Goal: Task Accomplishment & Management: Complete application form

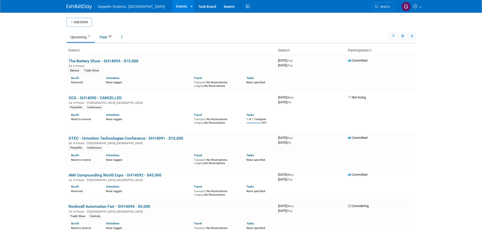
click at [81, 23] on button "Add Event" at bounding box center [78, 22] width 25 height 9
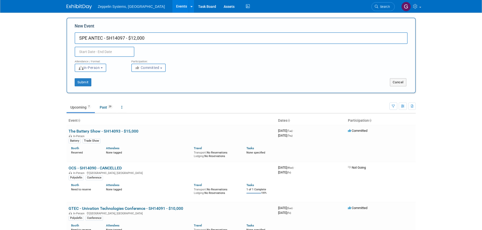
type input "SPE ANTEC - SH14097 - $12,000"
click at [106, 60] on div "Attendance / Format:" at bounding box center [99, 60] width 49 height 7
click at [117, 53] on input "text" at bounding box center [105, 52] width 60 height 10
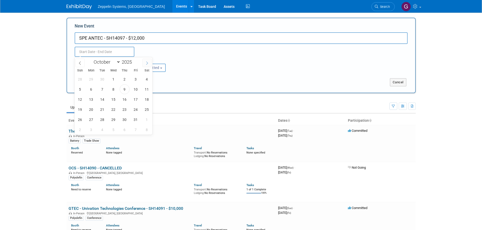
click at [147, 64] on icon at bounding box center [147, 62] width 2 height 3
click at [146, 63] on icon at bounding box center [147, 63] width 4 height 4
select select "11"
click at [146, 62] on icon at bounding box center [147, 63] width 4 height 4
type input "2026"
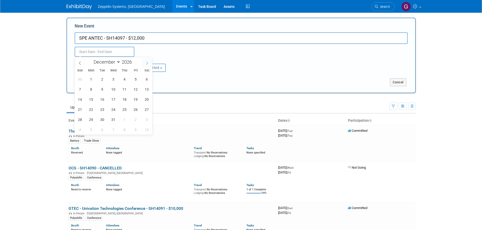
click at [146, 62] on icon at bounding box center [147, 63] width 4 height 4
click at [147, 62] on icon at bounding box center [147, 63] width 4 height 4
select select "2"
click at [87, 87] on span "9" at bounding box center [91, 89] width 10 height 10
click at [119, 85] on div "1 2 3 4 5 6 7 8 9 10 11 12 13 14 15 16 17 18 19 20 21 22 23 24 25 26 27 28 29 3…" at bounding box center [114, 104] width 78 height 61
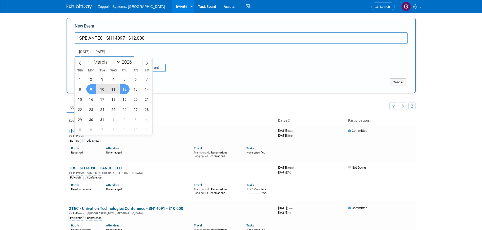
click at [123, 88] on span "12" at bounding box center [125, 89] width 10 height 10
type input "Mar 9, 2026 to Mar 12, 2026"
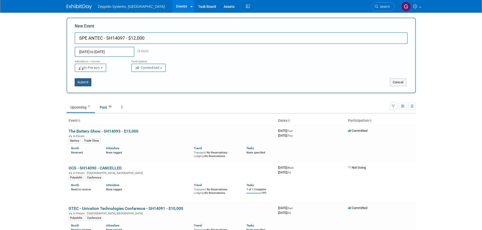
click at [91, 82] on button "Submit" at bounding box center [83, 82] width 17 height 8
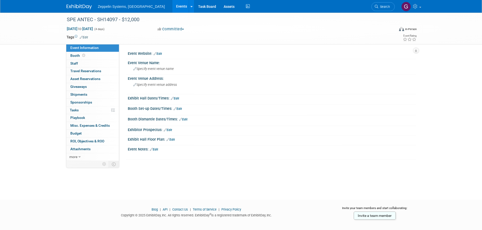
click at [172, 7] on link "Events" at bounding box center [181, 6] width 18 height 13
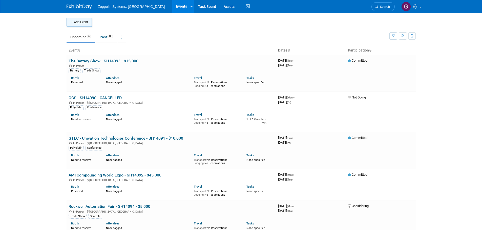
click at [72, 24] on button "Add Event" at bounding box center [78, 22] width 25 height 9
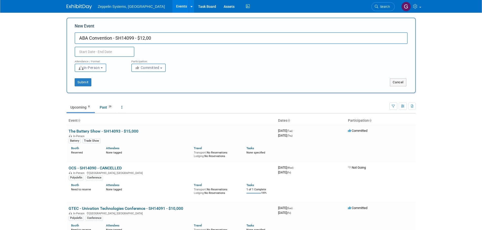
type input "ABA Convention - SH14099 - $12,00"
click at [111, 50] on input "text" at bounding box center [105, 52] width 60 height 10
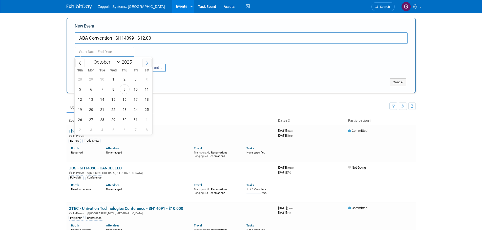
click at [148, 63] on icon at bounding box center [147, 63] width 4 height 4
select select "11"
click at [148, 63] on icon at bounding box center [147, 63] width 4 height 4
type input "2026"
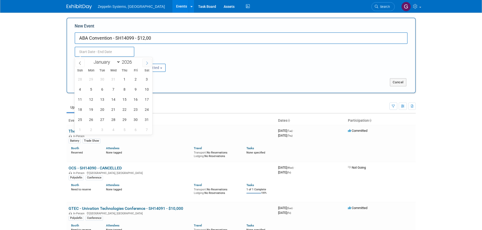
click at [148, 63] on icon at bounding box center [147, 63] width 4 height 4
select select "3"
click at [78, 112] on span "19" at bounding box center [80, 110] width 10 height 10
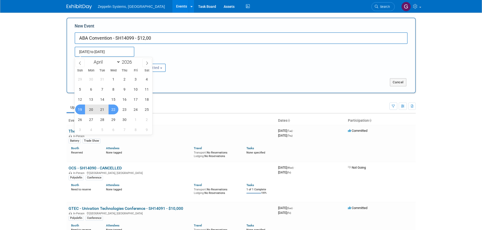
click at [115, 108] on span "22" at bounding box center [113, 110] width 10 height 10
type input "Apr 19, 2026 to Apr 22, 2026"
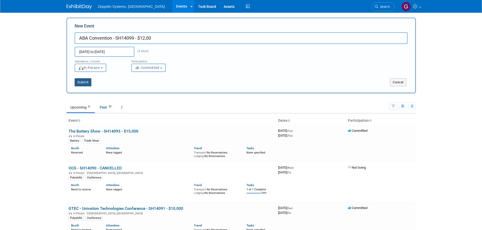
click at [85, 80] on button "Submit" at bounding box center [83, 82] width 17 height 8
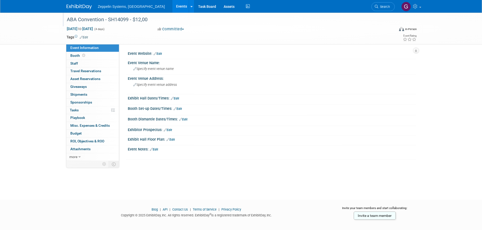
click at [149, 20] on div "ABA Convention - SH14099 - $12,00" at bounding box center [226, 19] width 322 height 9
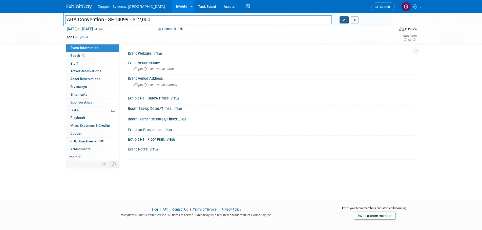
type input "ABA Convention - SH14099 - $12,000"
click at [342, 20] on button "button" at bounding box center [343, 19] width 9 height 7
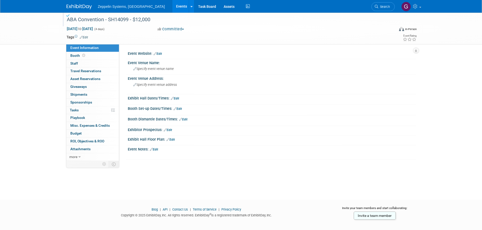
click at [172, 6] on link "Events" at bounding box center [181, 6] width 18 height 13
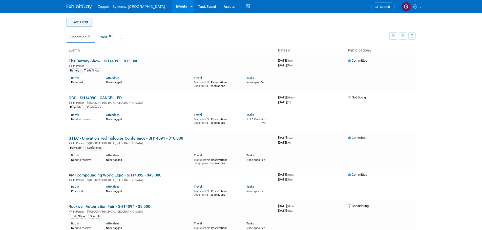
click at [68, 20] on button "Add Event" at bounding box center [78, 22] width 25 height 9
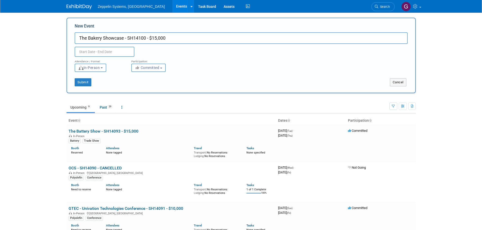
type input "The Bakery Showcase - SH14100 - $15,000"
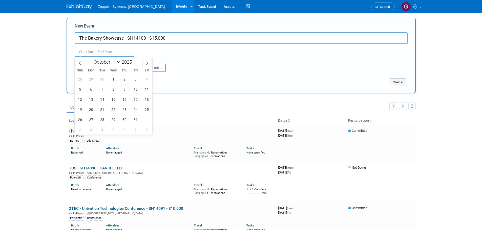
click at [119, 51] on input "text" at bounding box center [105, 52] width 60 height 10
click at [148, 63] on icon at bounding box center [147, 63] width 4 height 4
select select "11"
click at [148, 63] on icon at bounding box center [147, 63] width 4 height 4
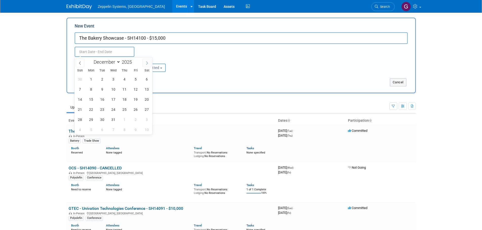
type input "2026"
click at [147, 63] on icon at bounding box center [147, 63] width 4 height 4
click at [147, 62] on icon at bounding box center [147, 63] width 4 height 4
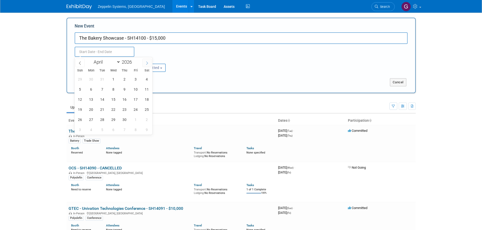
select select "4"
click at [76, 89] on span "3" at bounding box center [80, 89] width 10 height 10
click at [89, 89] on span "4" at bounding box center [91, 89] width 10 height 10
type input "[DATE] to [DATE]"
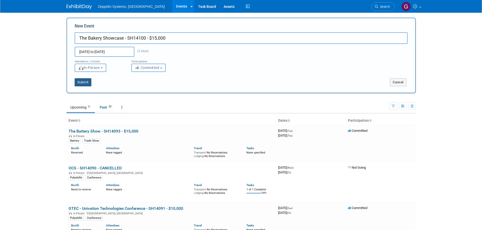
click at [88, 81] on button "Submit" at bounding box center [83, 82] width 17 height 8
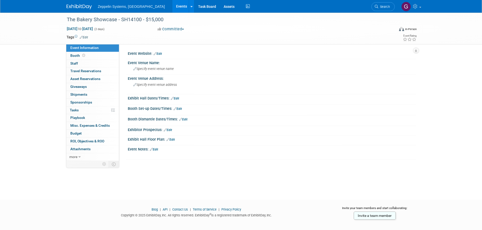
click at [172, 7] on link "Events" at bounding box center [181, 6] width 18 height 13
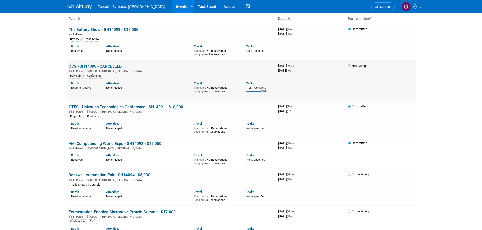
scroll to position [3, 0]
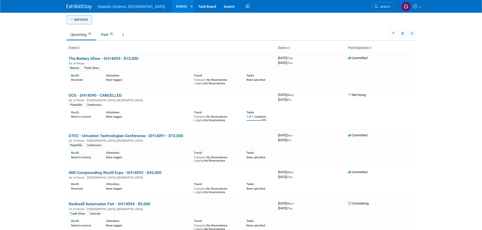
click at [80, 20] on button "Add Event" at bounding box center [78, 19] width 25 height 9
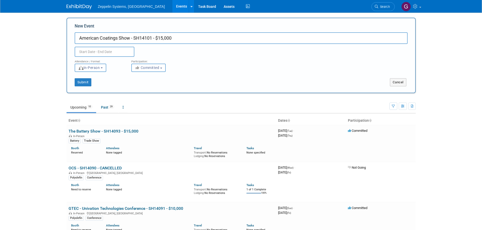
type input "American Coatings Show - SH14101 - $15,000"
click at [116, 50] on input "text" at bounding box center [105, 52] width 60 height 10
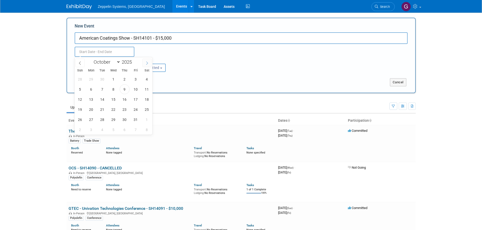
click at [146, 63] on icon at bounding box center [147, 63] width 4 height 4
select select "11"
click at [146, 62] on icon at bounding box center [147, 63] width 4 height 4
type input "2026"
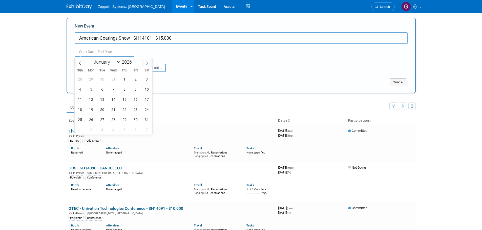
click at [146, 62] on icon at bounding box center [147, 63] width 4 height 4
click at [147, 63] on icon at bounding box center [147, 63] width 4 height 4
select select "4"
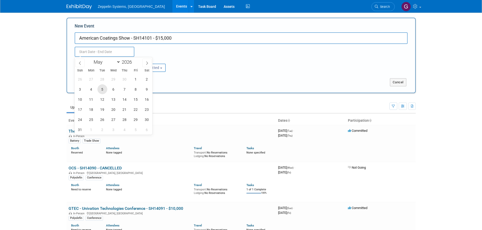
click at [100, 89] on span "5" at bounding box center [102, 89] width 10 height 10
click at [124, 90] on span "7" at bounding box center [125, 89] width 10 height 10
type input "May 5, 2026 to May 7, 2026"
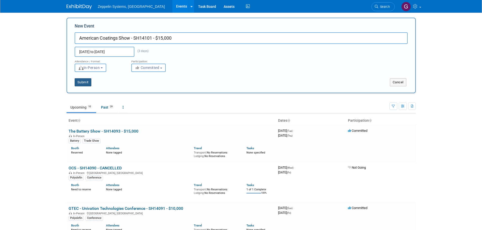
click at [81, 81] on button "Submit" at bounding box center [83, 82] width 17 height 8
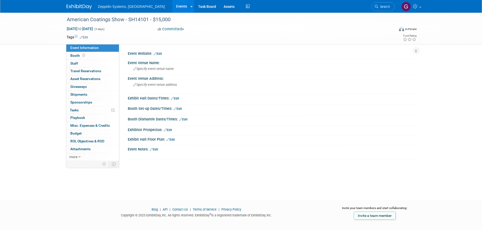
click at [172, 8] on link "Events" at bounding box center [181, 6] width 18 height 13
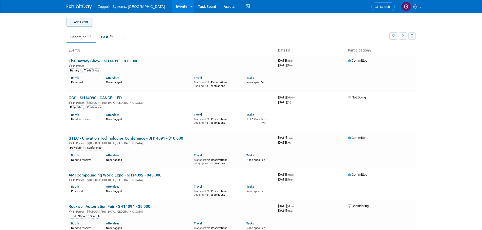
click at [75, 25] on button "Add Event" at bounding box center [78, 22] width 25 height 9
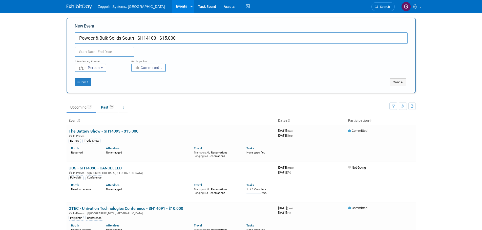
type input "Powder & Bulk Solids South - SH14103 - $15,000"
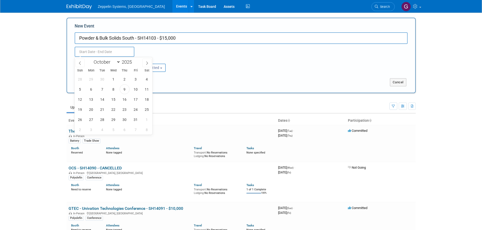
click at [111, 50] on input "text" at bounding box center [105, 52] width 60 height 10
click at [145, 62] on icon at bounding box center [147, 63] width 4 height 4
select select "11"
click at [145, 62] on span at bounding box center [146, 63] width 9 height 9
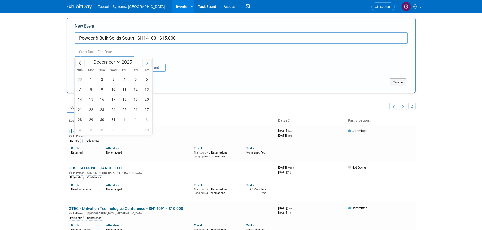
type input "2026"
click at [144, 61] on span at bounding box center [146, 63] width 9 height 9
click at [144, 62] on span at bounding box center [146, 63] width 9 height 9
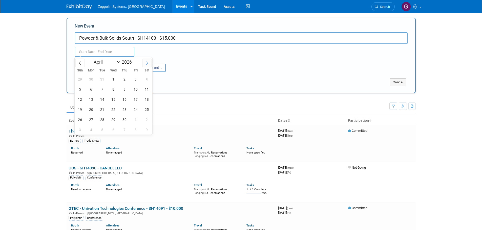
select select "4"
click at [113, 110] on span "20" at bounding box center [113, 110] width 10 height 10
click at [123, 111] on span "21" at bounding box center [125, 110] width 10 height 10
type input "May 20, 2026 to May 21, 2026"
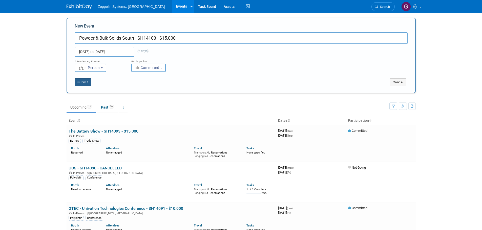
click at [84, 85] on button "Submit" at bounding box center [83, 82] width 17 height 8
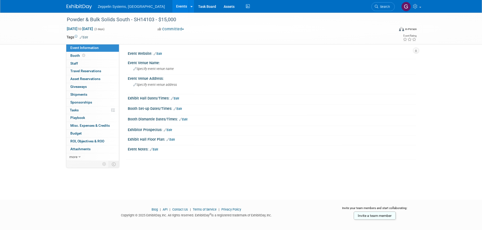
click at [172, 9] on link "Events" at bounding box center [181, 6] width 18 height 13
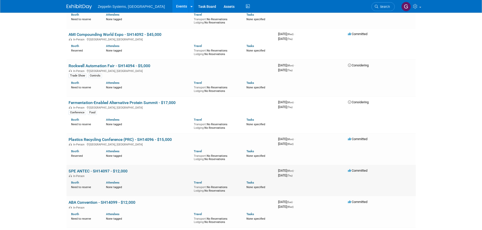
scroll to position [253, 0]
